Goal: Register for event/course: Sign up to attend an event or enroll in a course

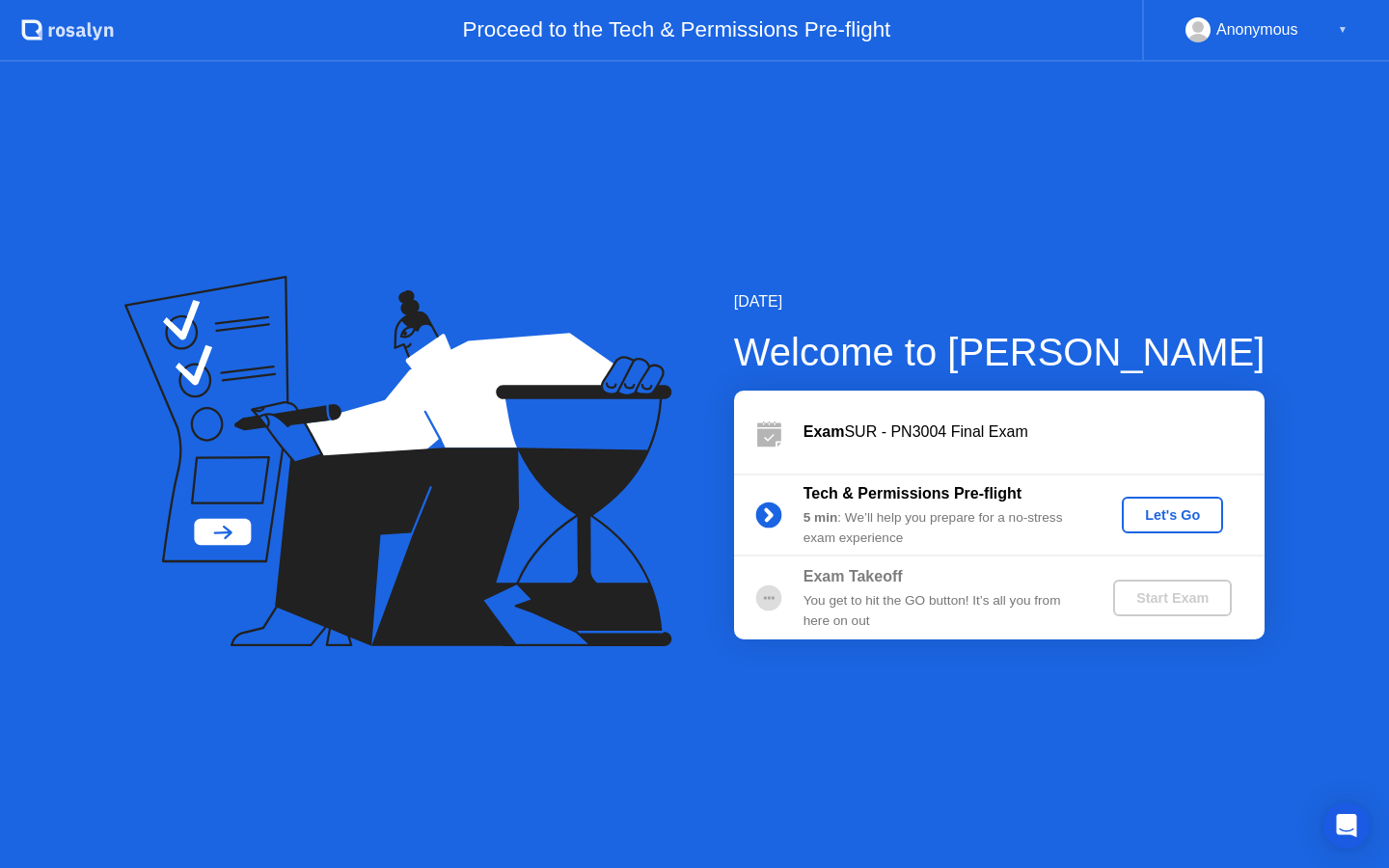
click at [1181, 511] on div "Let's Go" at bounding box center [1172, 515] width 86 height 16
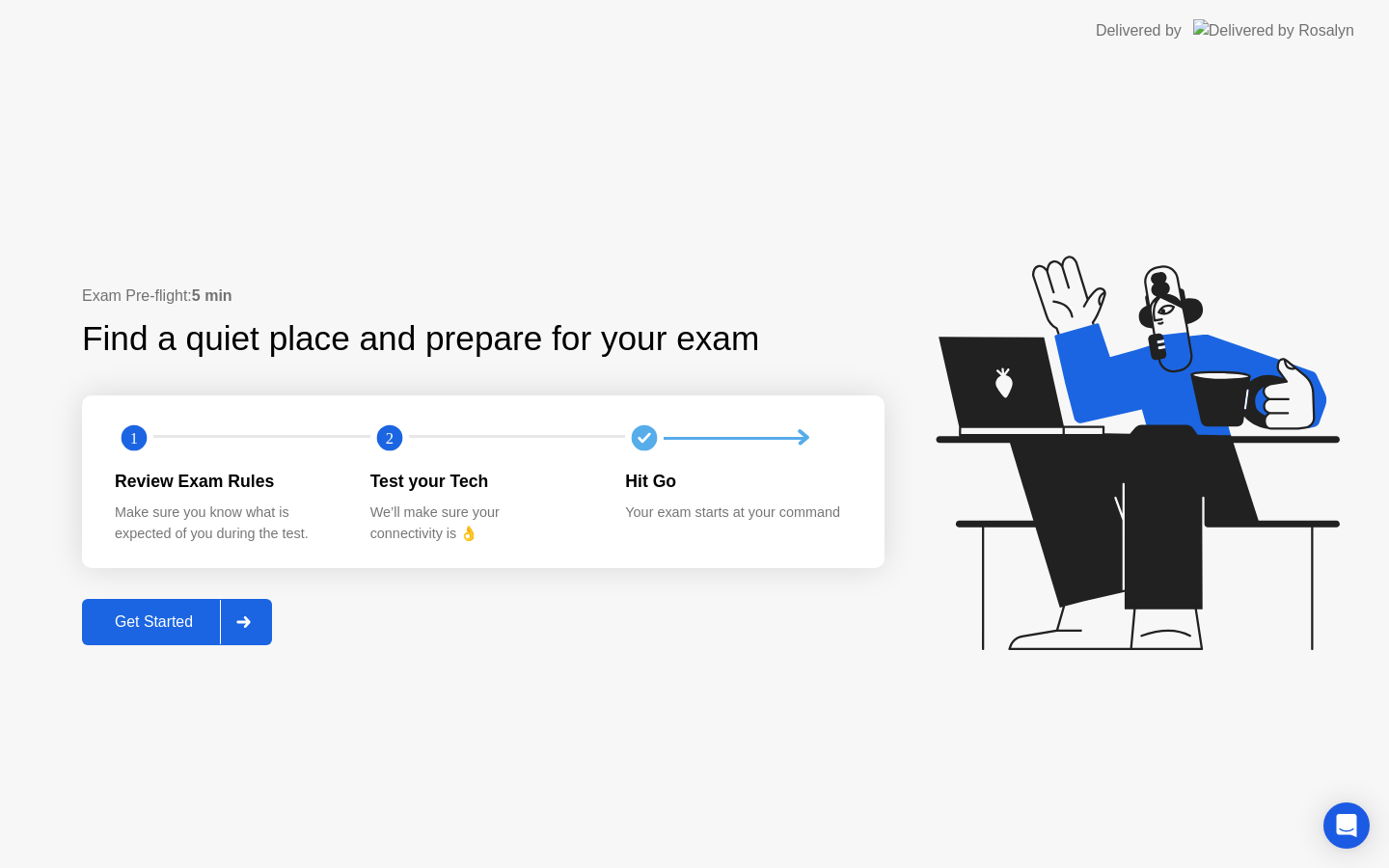
click at [201, 630] on div "Get Started" at bounding box center [153, 622] width 132 height 18
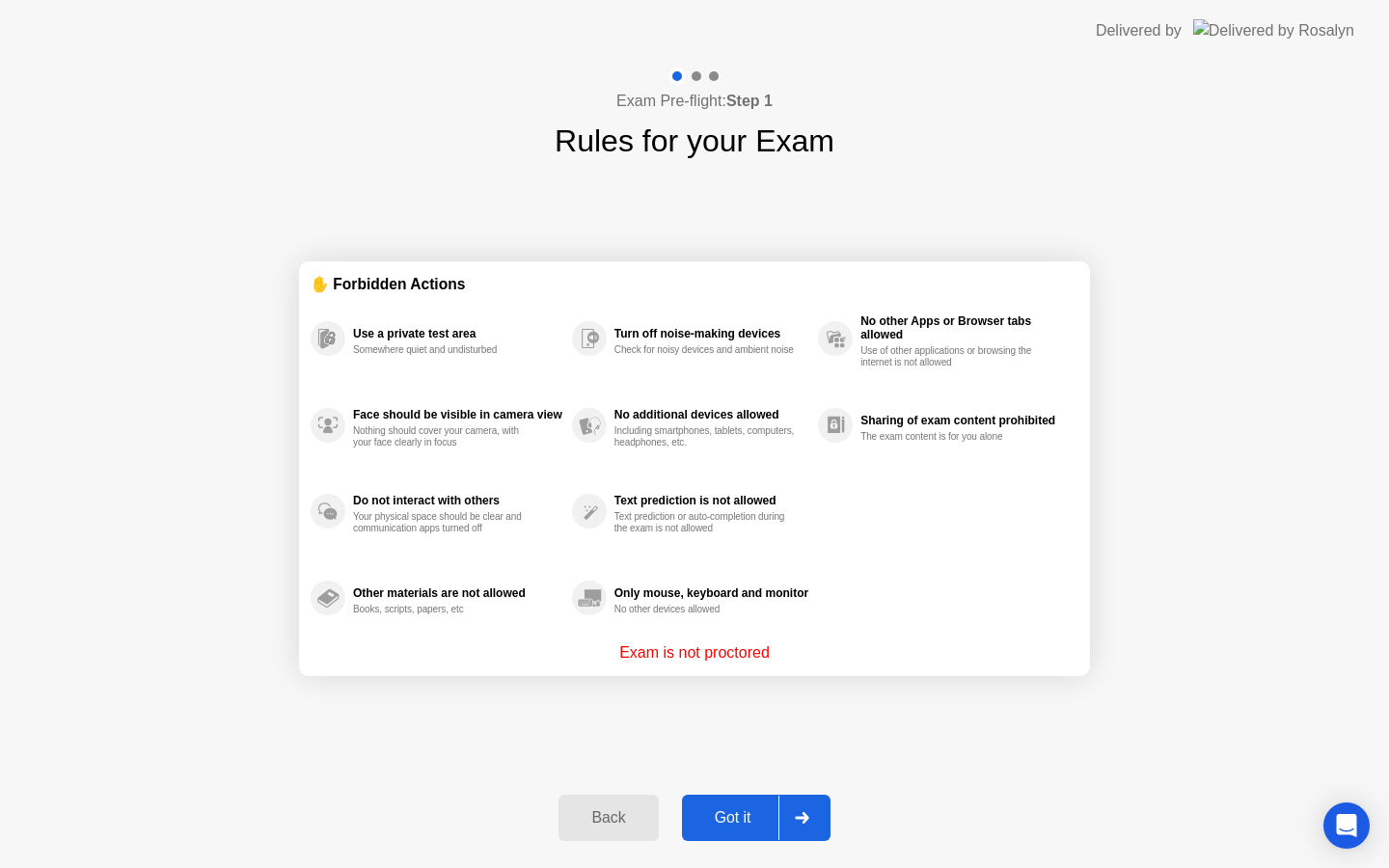
click at [717, 804] on button "Got it" at bounding box center [756, 817] width 148 height 46
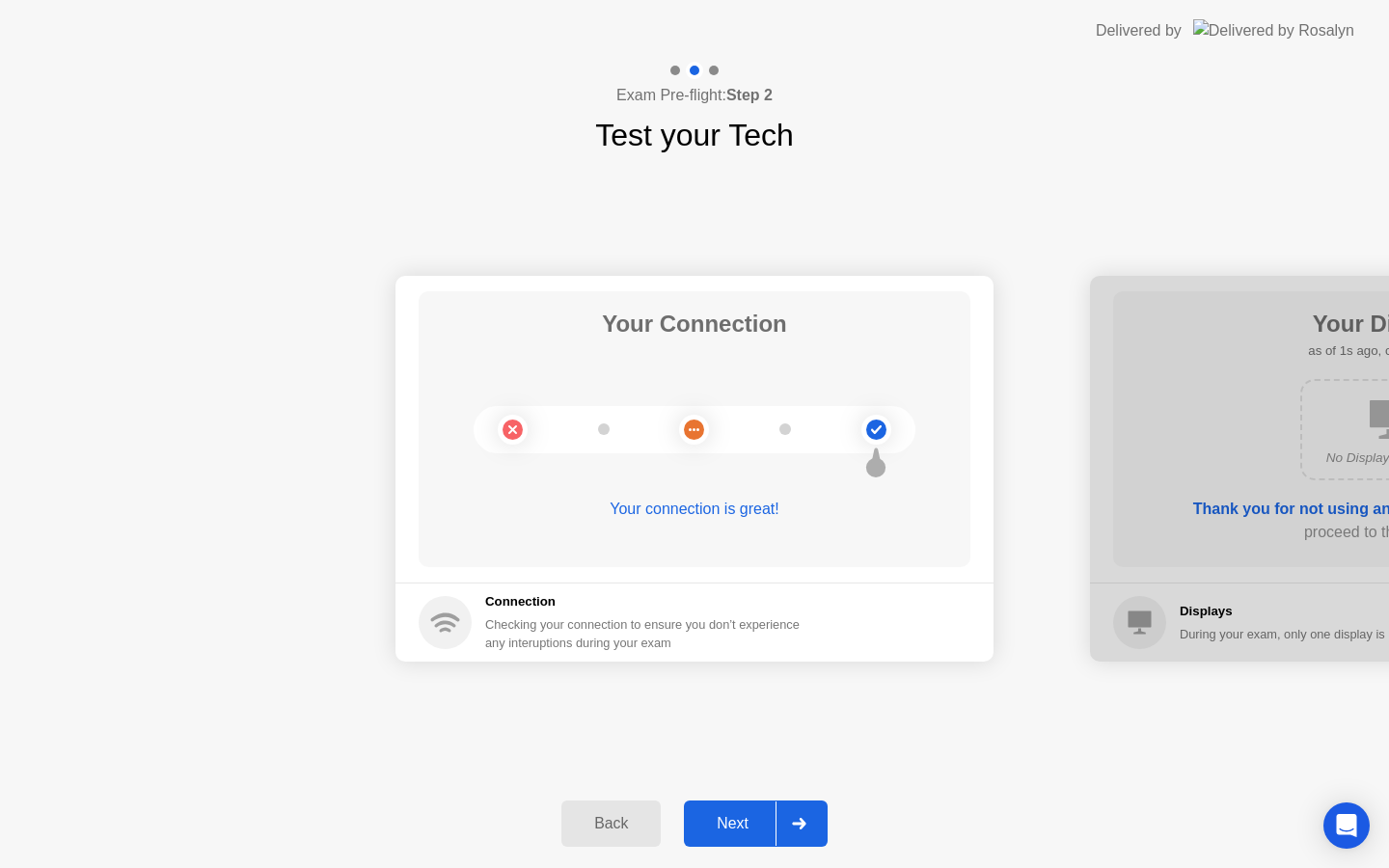
click at [737, 815] on div "Next" at bounding box center [733, 824] width 86 height 18
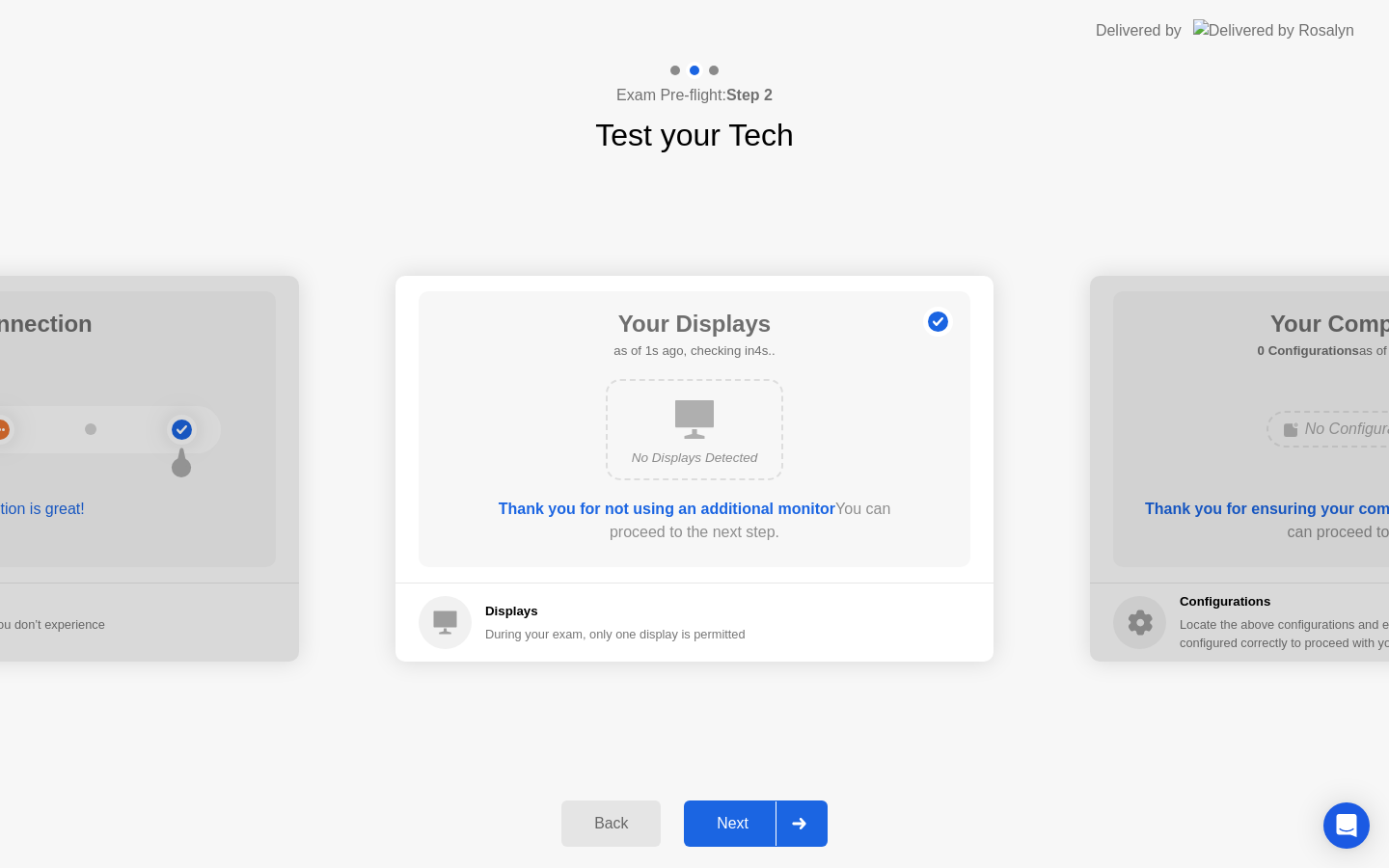
click at [737, 816] on div "Next" at bounding box center [733, 824] width 86 height 18
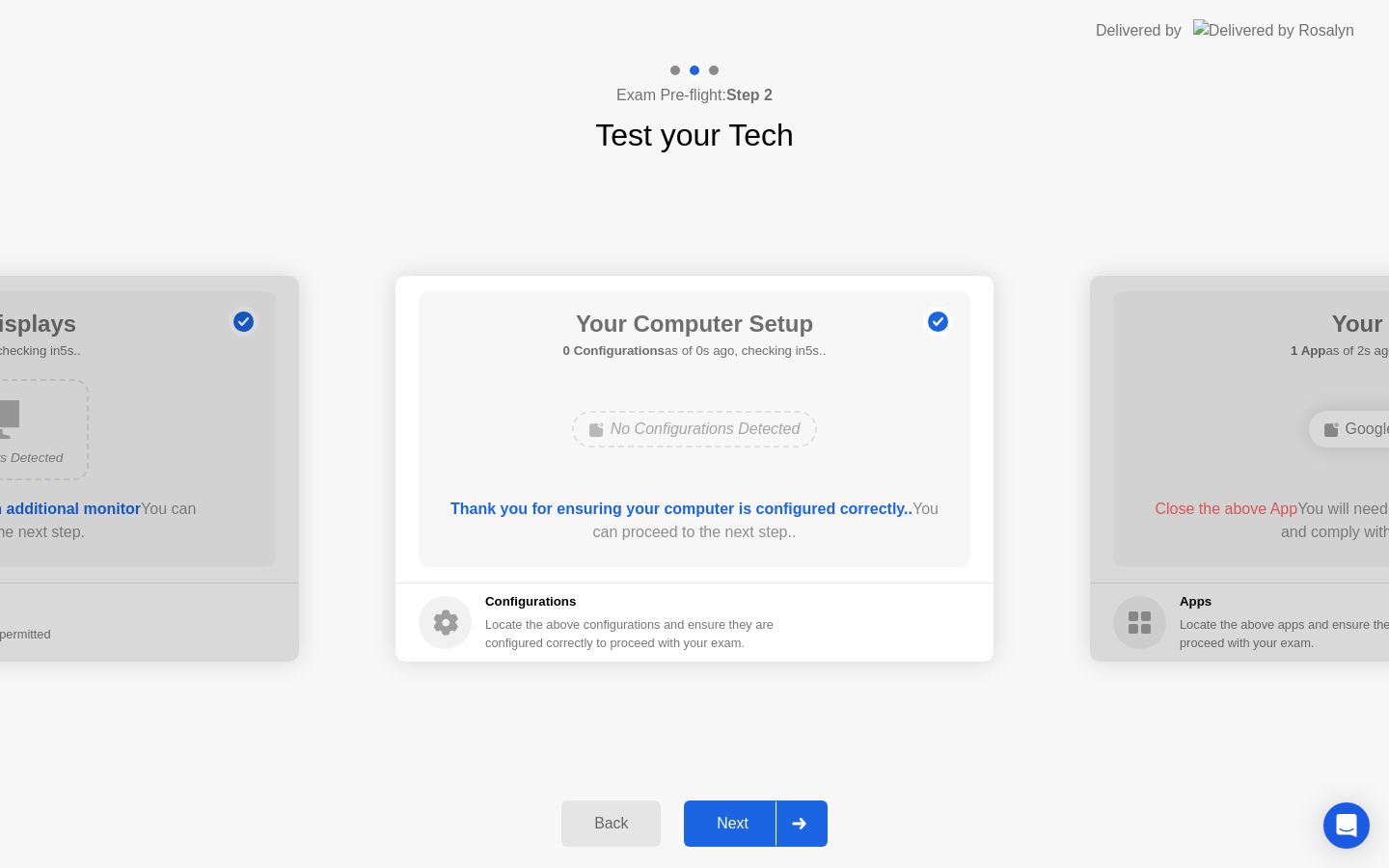
click at [737, 816] on div "Next" at bounding box center [733, 824] width 86 height 18
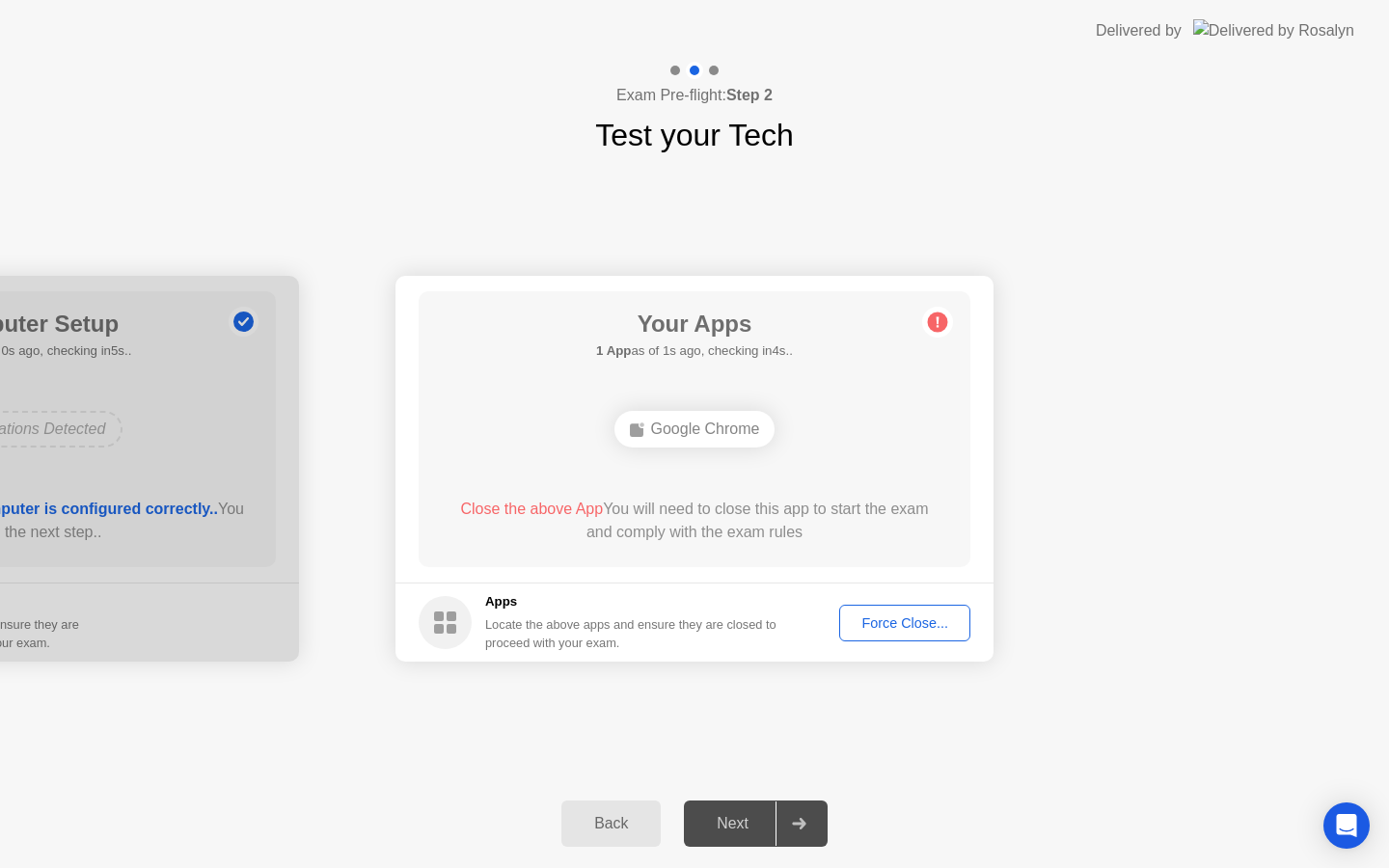
click at [879, 622] on div "Force Close..." at bounding box center [904, 623] width 118 height 16
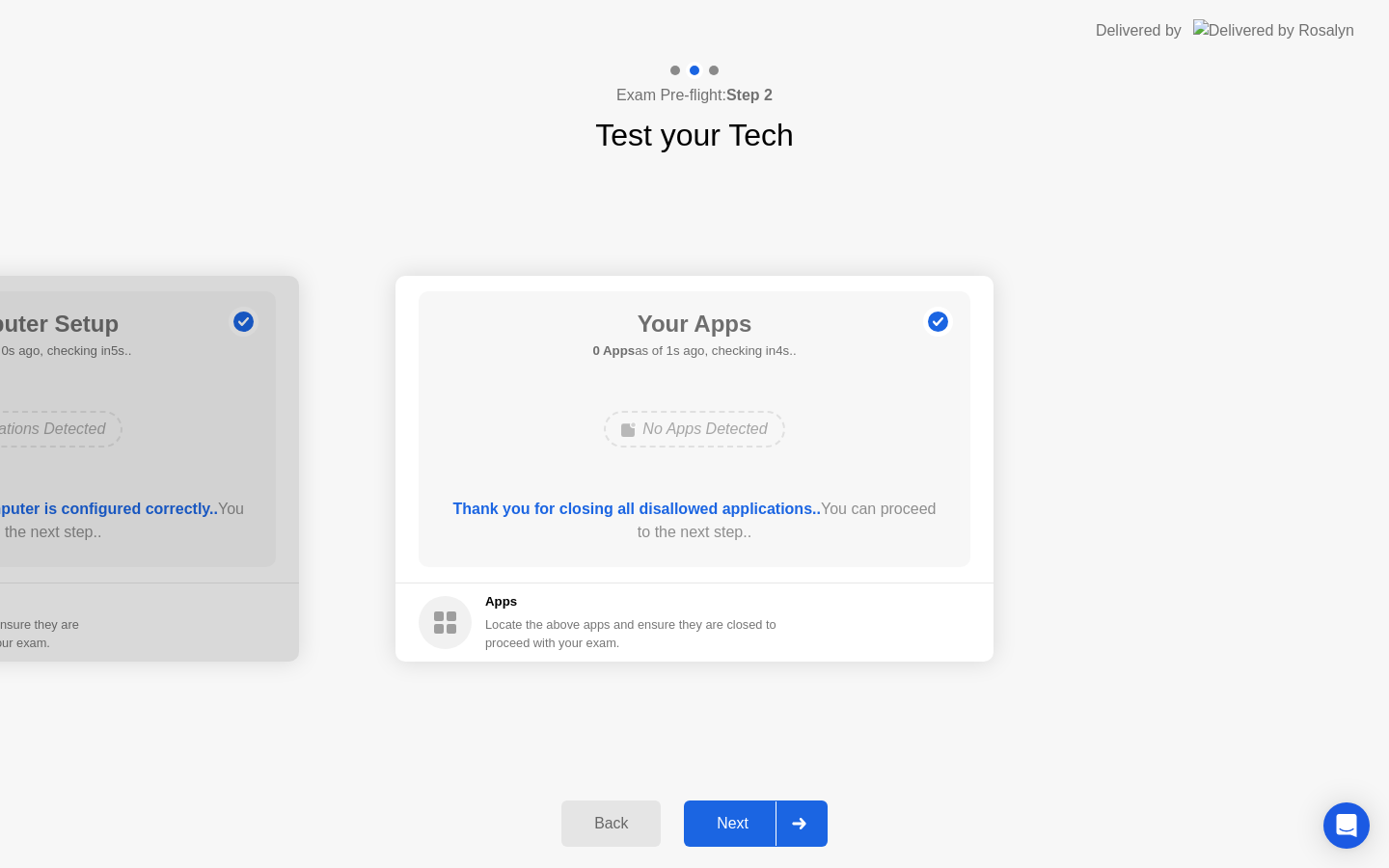
click at [730, 817] on div "Next" at bounding box center [733, 824] width 86 height 18
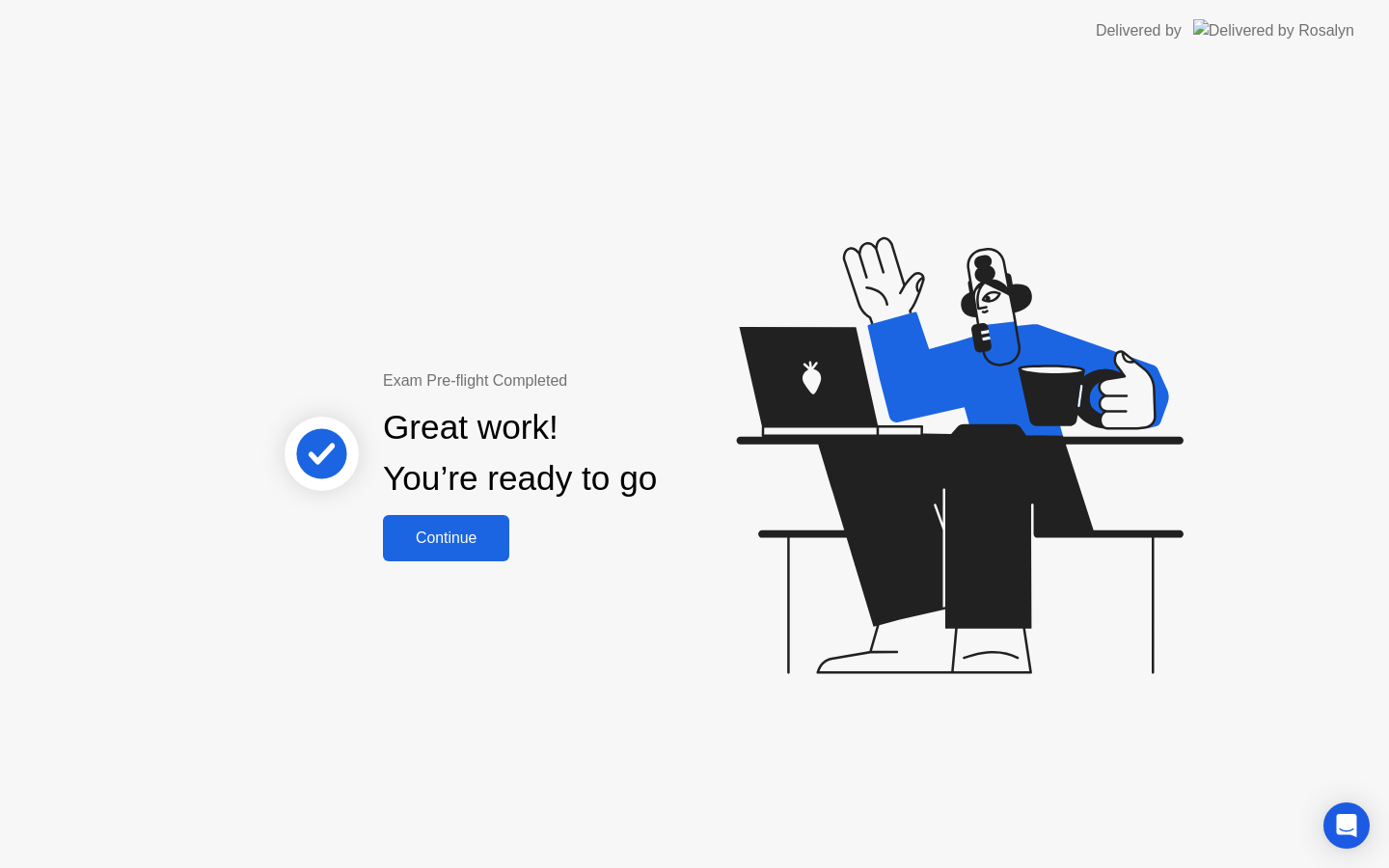
click at [463, 543] on div "Continue" at bounding box center [447, 538] width 115 height 18
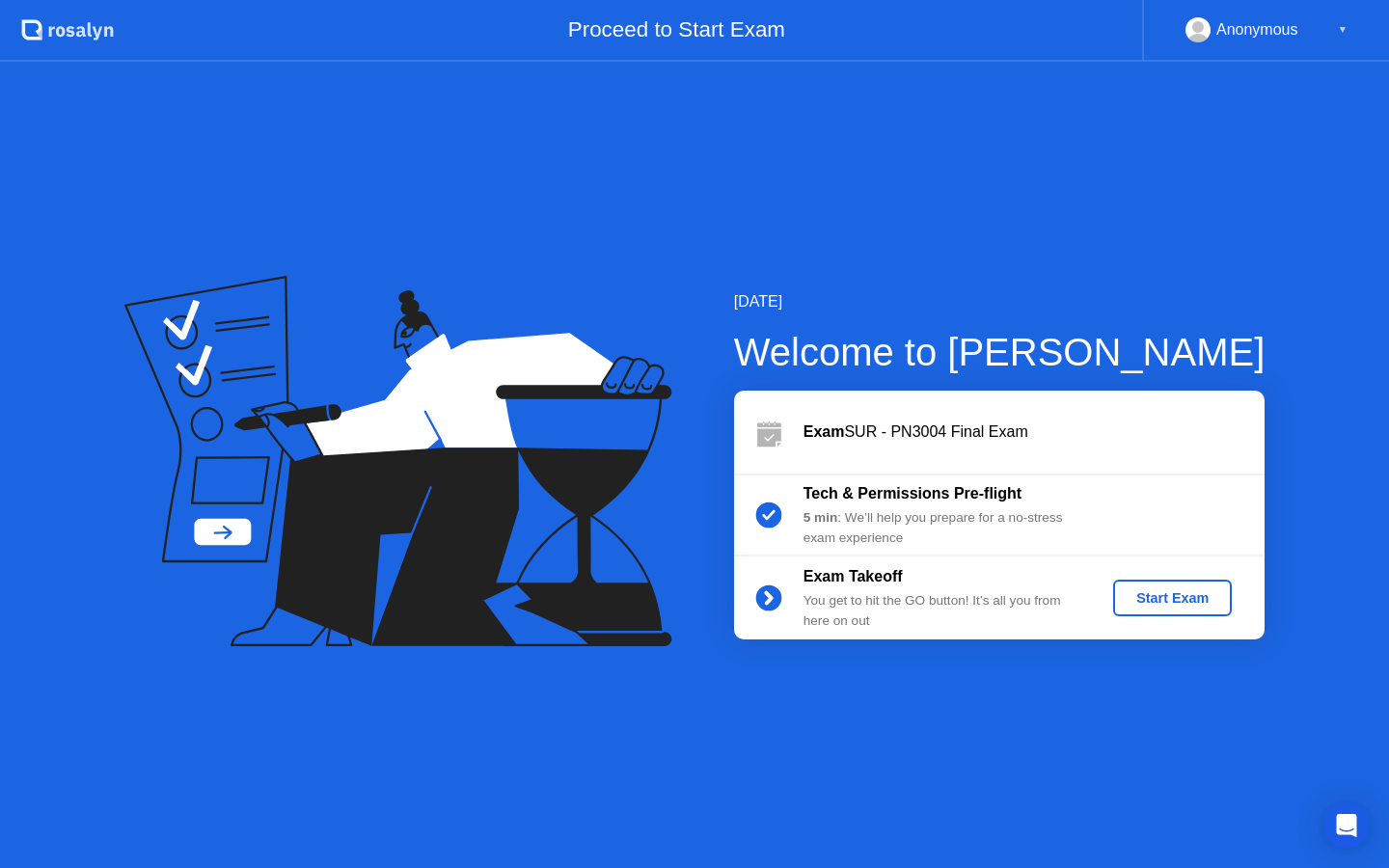
click at [1139, 598] on div "Start Exam" at bounding box center [1172, 598] width 103 height 16
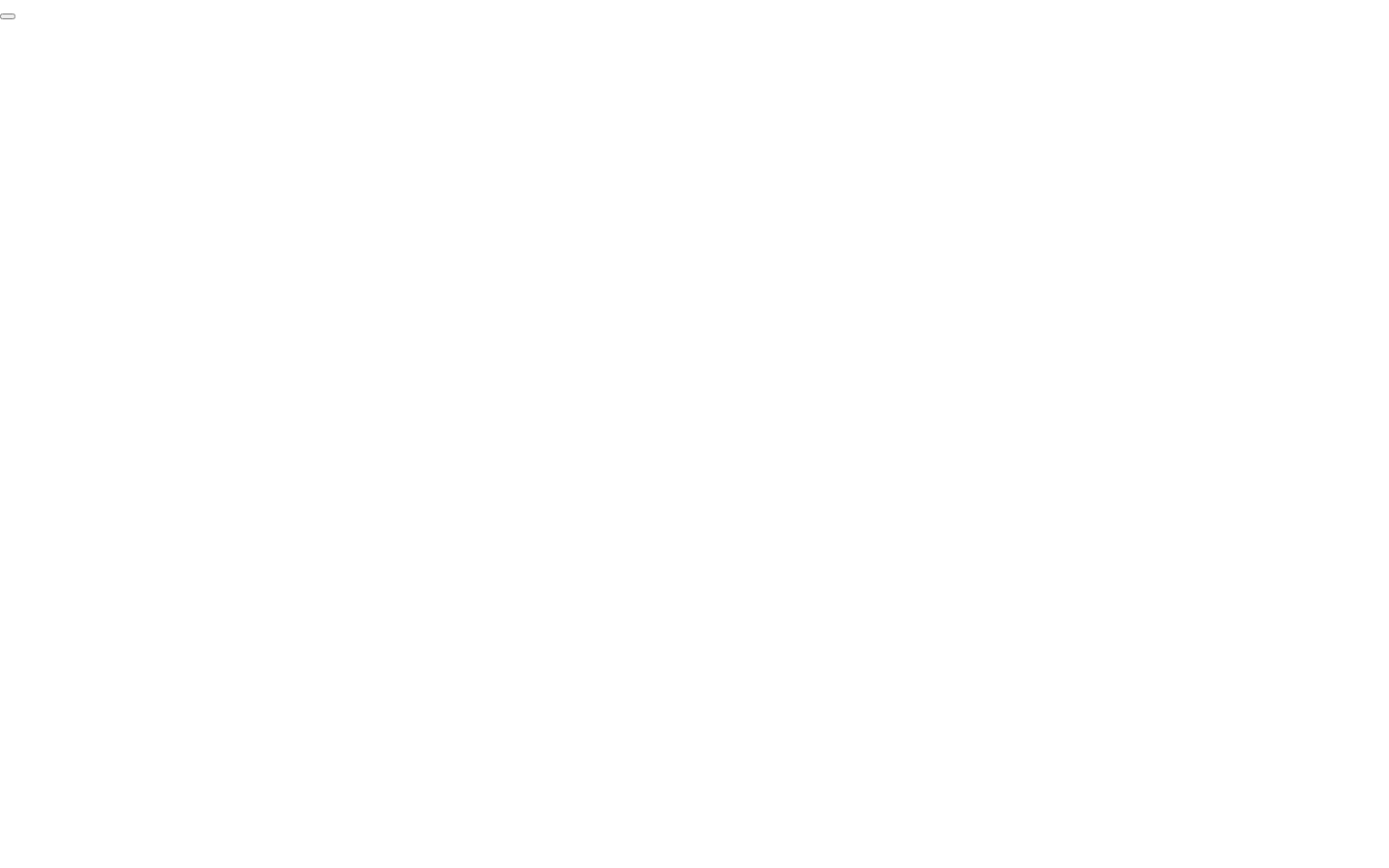
click at [16, 20] on button "End Proctoring Session" at bounding box center [8, 17] width 16 height 6
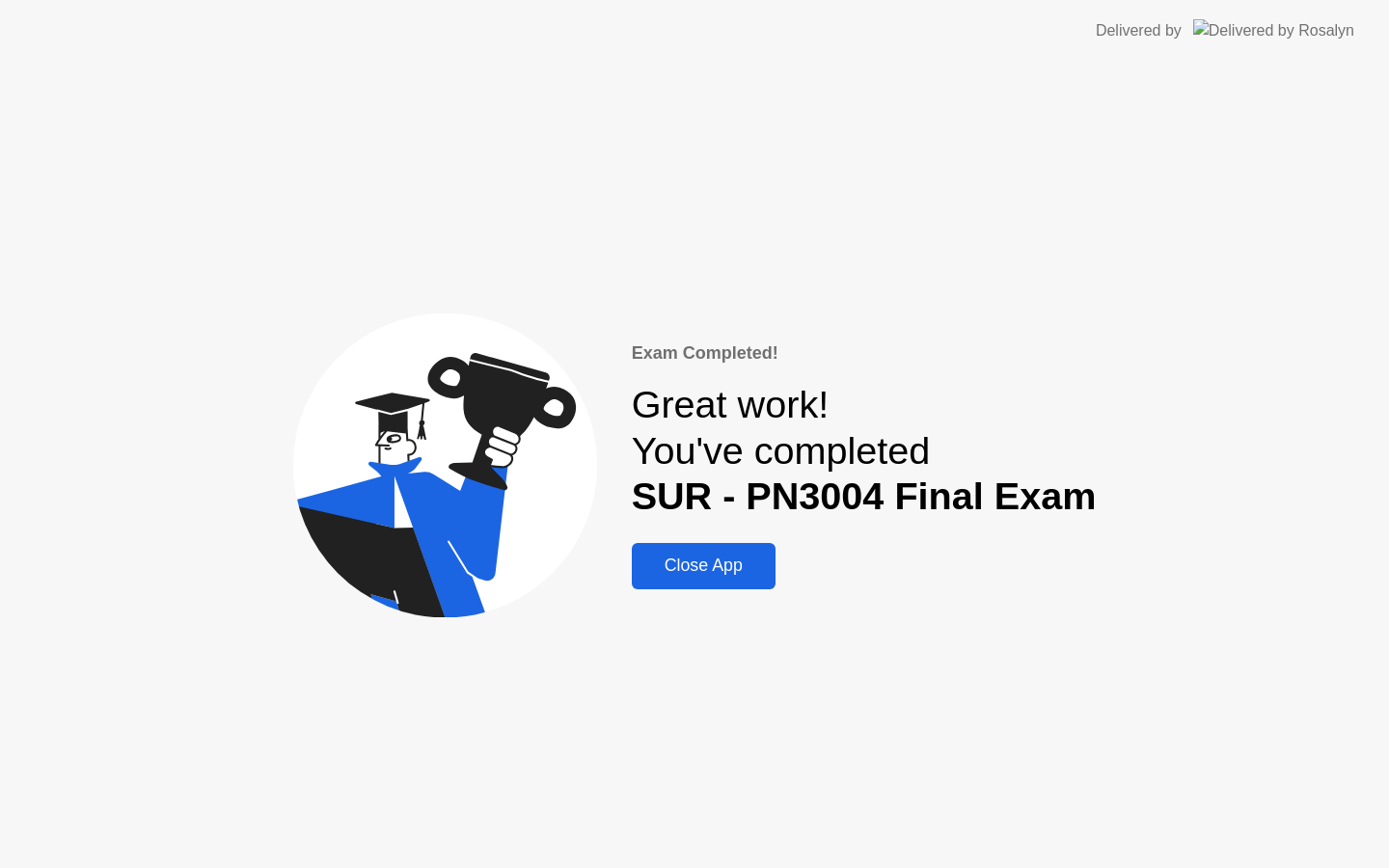
click at [710, 560] on div "Close App" at bounding box center [703, 566] width 132 height 20
